Goal: Find specific page/section: Find specific page/section

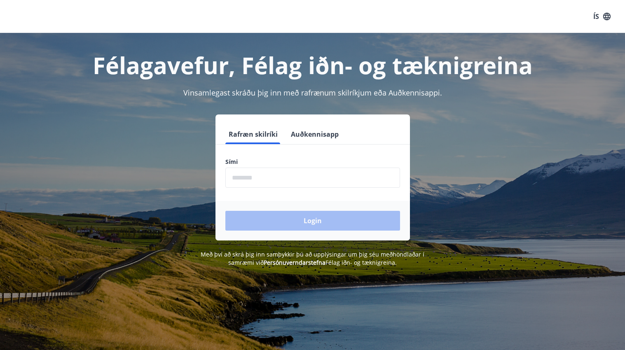
click at [256, 178] on input "phone" at bounding box center [312, 178] width 175 height 20
type input "********"
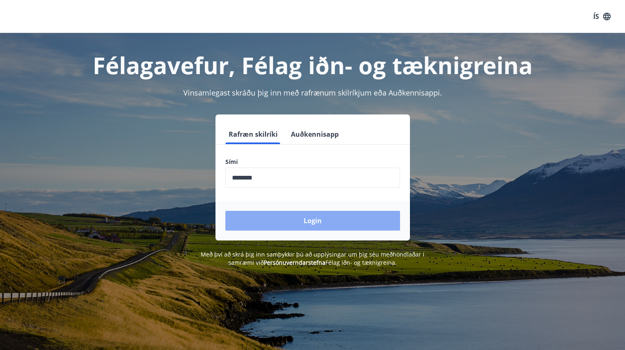
click at [291, 223] on button "Login" at bounding box center [312, 221] width 175 height 20
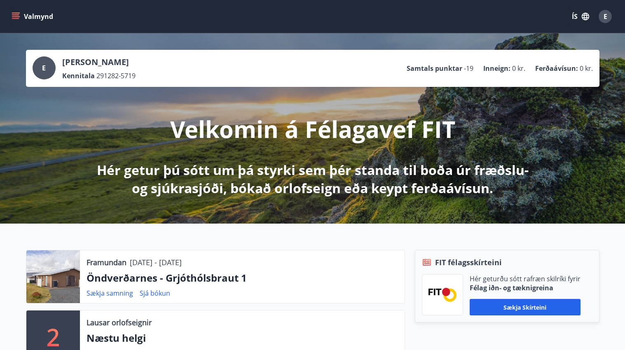
click at [16, 14] on icon "menu" at bounding box center [16, 16] width 8 height 8
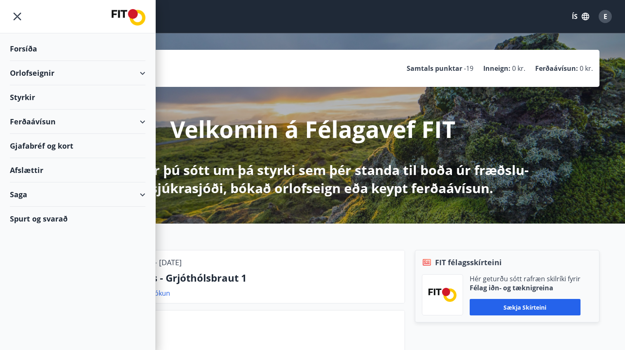
click at [141, 73] on div "Orlofseignir" at bounding box center [78, 73] width 136 height 24
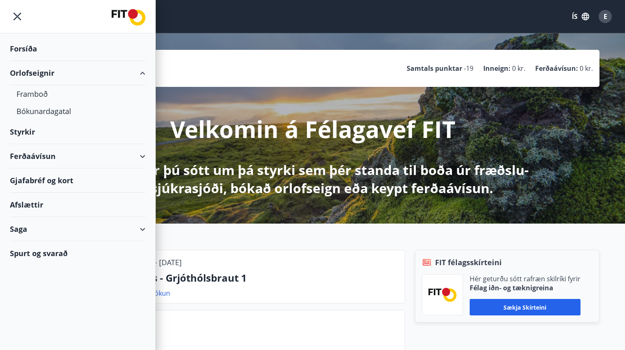
click at [142, 73] on div "Orlofseignir" at bounding box center [78, 73] width 136 height 24
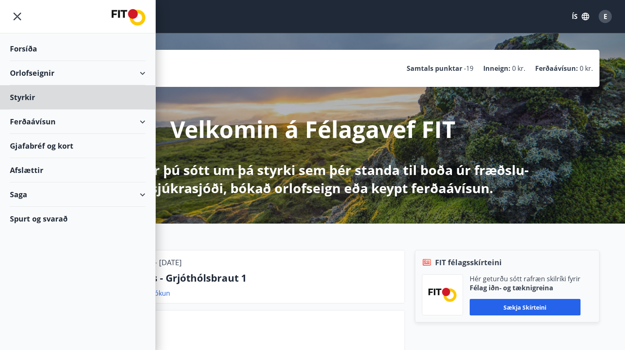
click at [32, 50] on div "Forsíða" at bounding box center [78, 49] width 136 height 24
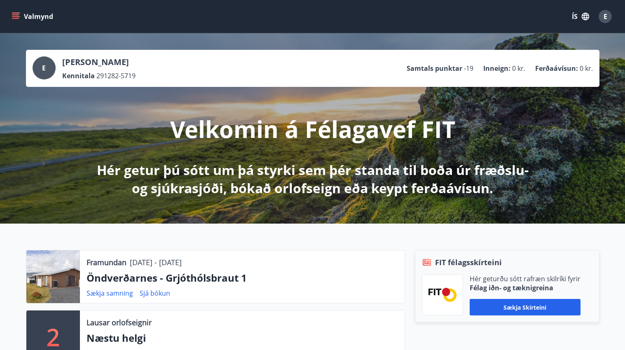
click at [46, 15] on button "Valmynd" at bounding box center [33, 16] width 47 height 15
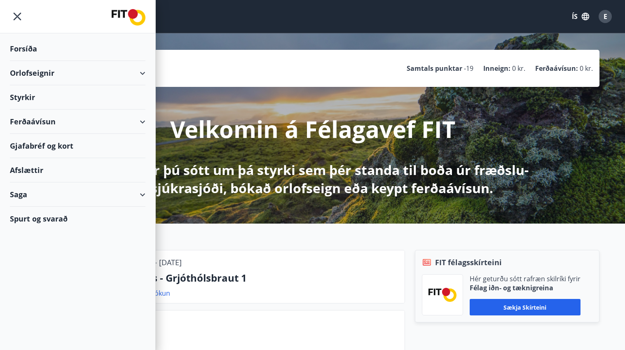
click at [147, 70] on icon at bounding box center [143, 73] width 10 height 10
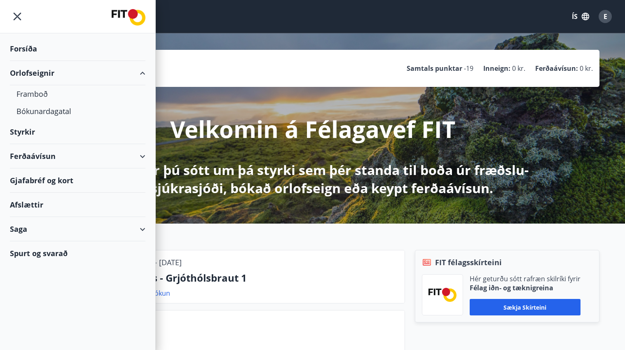
click at [67, 255] on div "Spurt og svarað" at bounding box center [78, 254] width 136 height 24
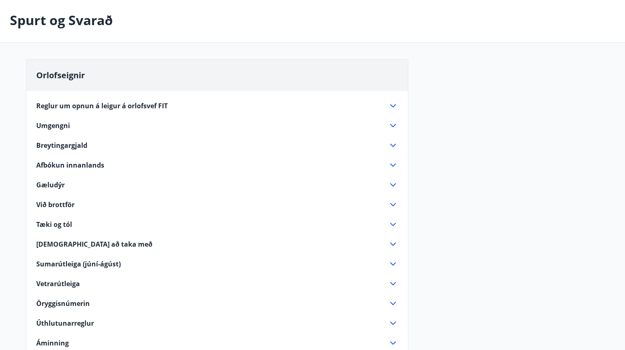
scroll to position [84, 0]
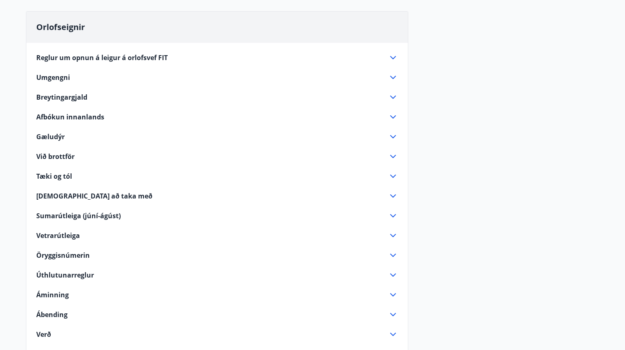
click at [396, 55] on icon at bounding box center [393, 58] width 10 height 10
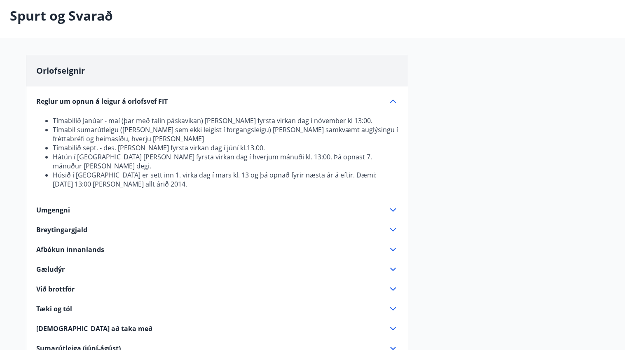
scroll to position [0, 0]
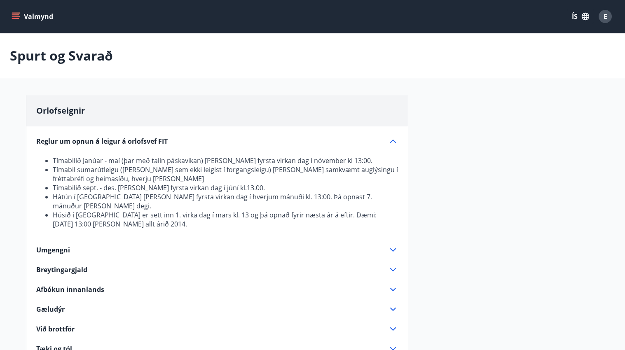
click at [18, 16] on icon "menu" at bounding box center [16, 16] width 8 height 8
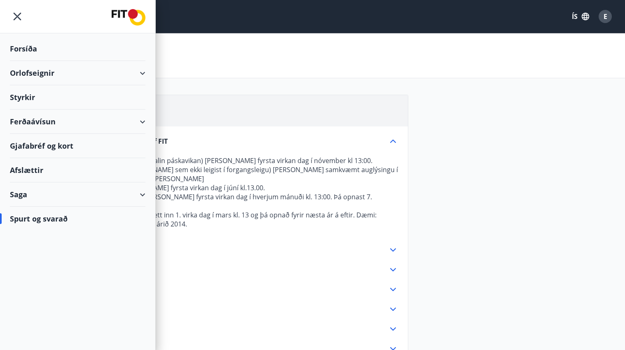
click at [63, 73] on div "Orlofseignir" at bounding box center [78, 73] width 136 height 24
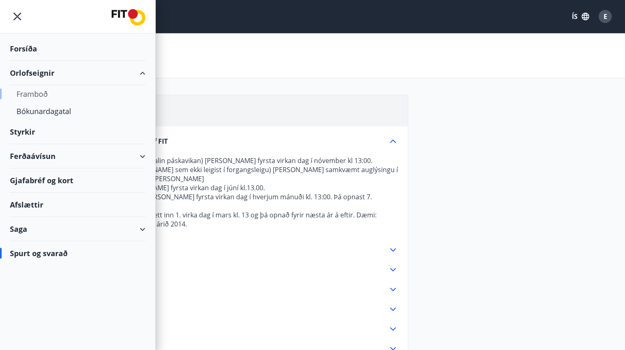
click at [33, 96] on div "Framboð" at bounding box center [77, 93] width 122 height 17
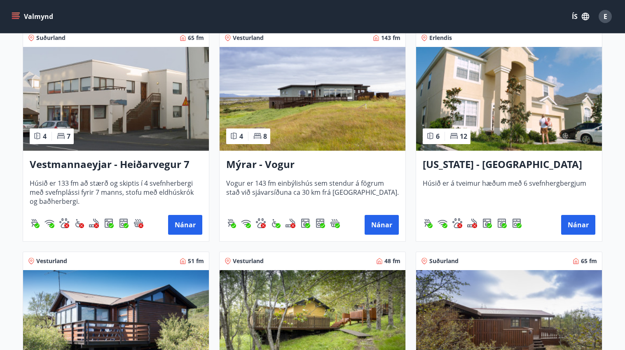
scroll to position [783, 0]
